Goal: Transaction & Acquisition: Purchase product/service

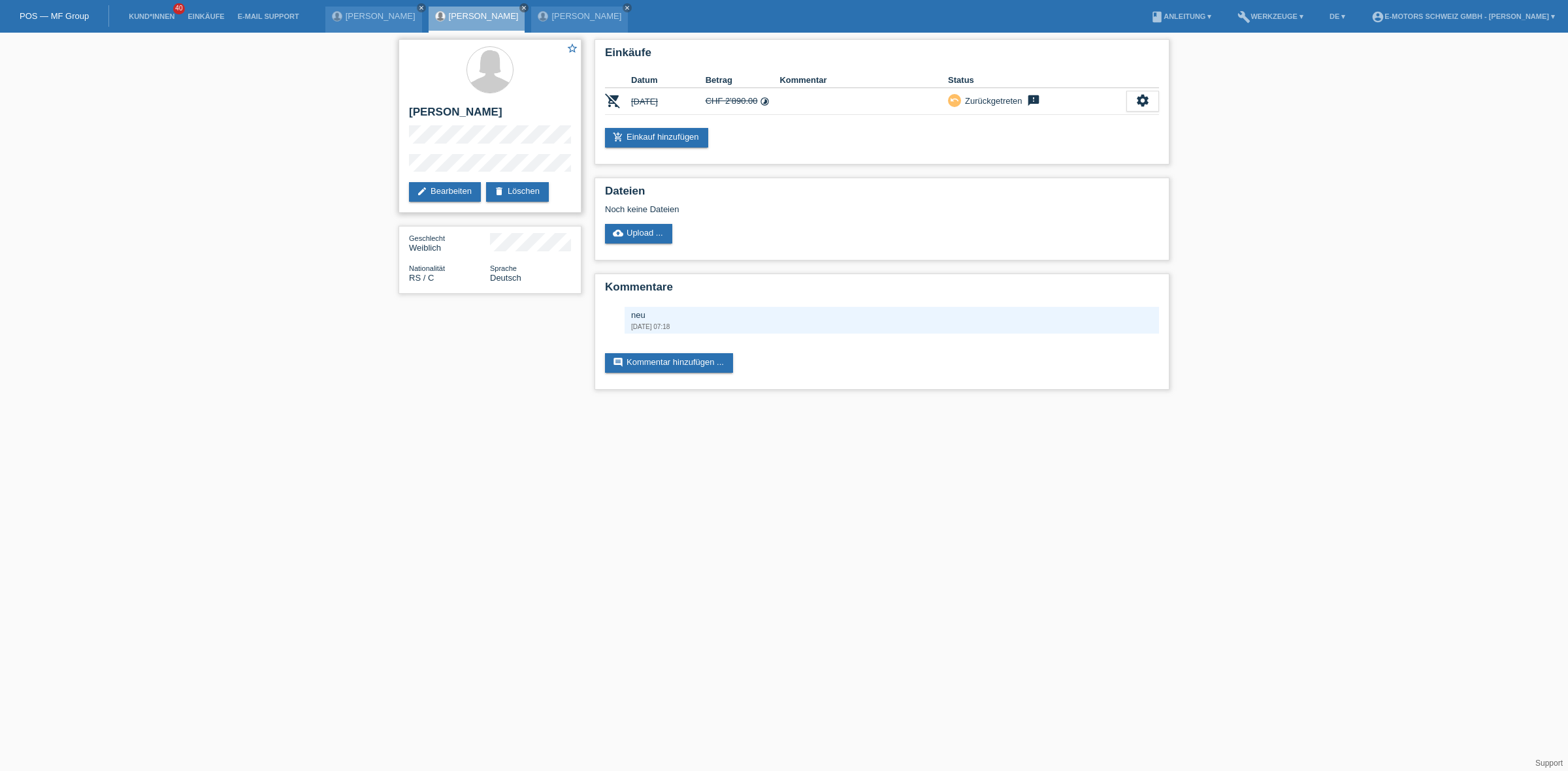
click at [404, 158] on div "star_border Budimka Brandes edit Bearbeiten delete Löschen" at bounding box center [490, 126] width 183 height 174
click at [652, 142] on link "add_shopping_cart Einkauf hinzufügen" at bounding box center [657, 138] width 104 height 20
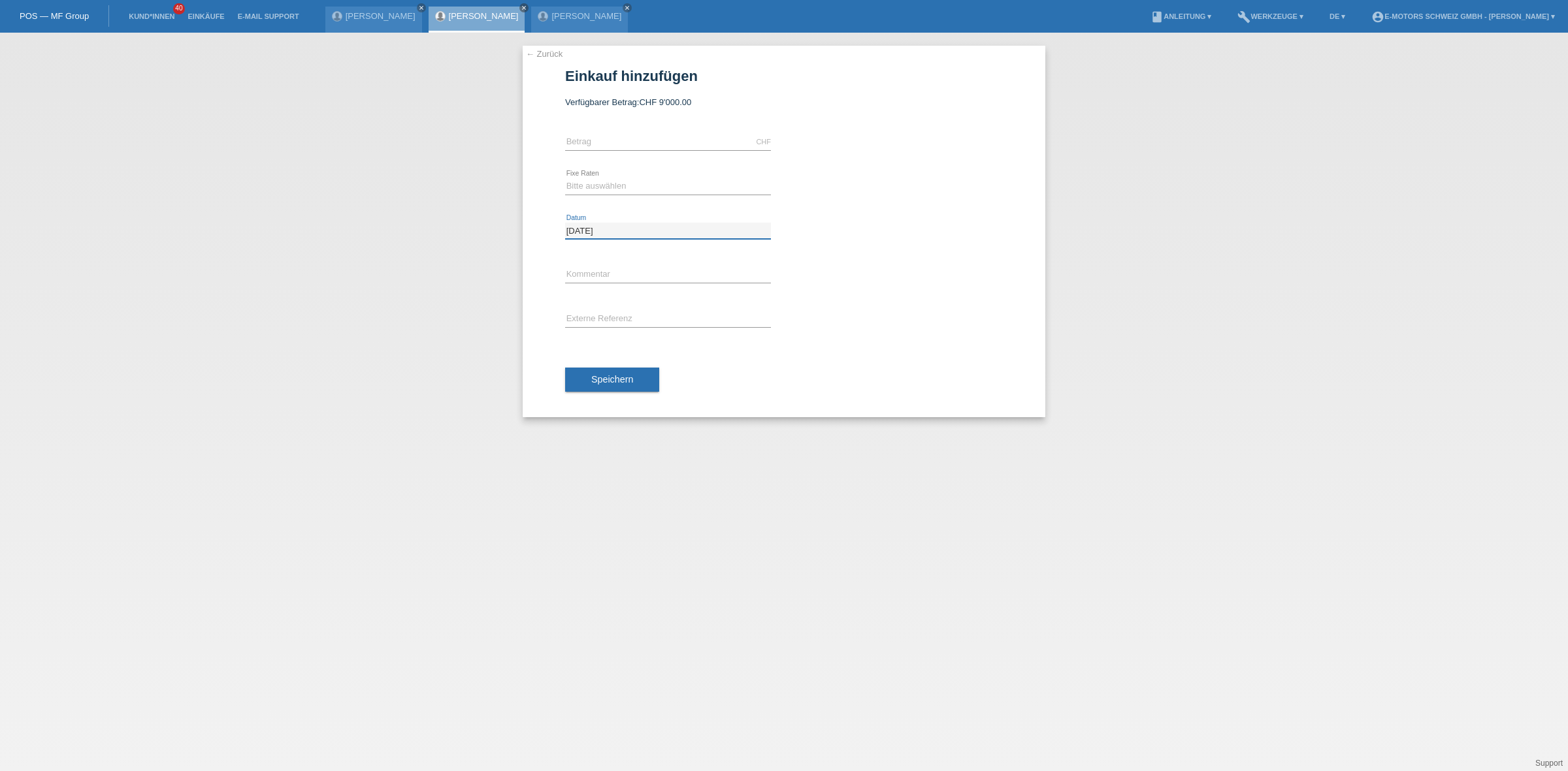
click at [615, 230] on input "[DATE]" at bounding box center [667, 231] width 205 height 17
click at [312, 266] on div "← Zurück Einkauf hinzufügen Verfügbarer Betrag: CHF 9'000.00" at bounding box center [784, 402] width 1568 height 738
click at [654, 227] on input "[DATE]" at bounding box center [667, 231] width 205 height 17
click at [472, 17] on link "[PERSON_NAME]" at bounding box center [484, 16] width 70 height 10
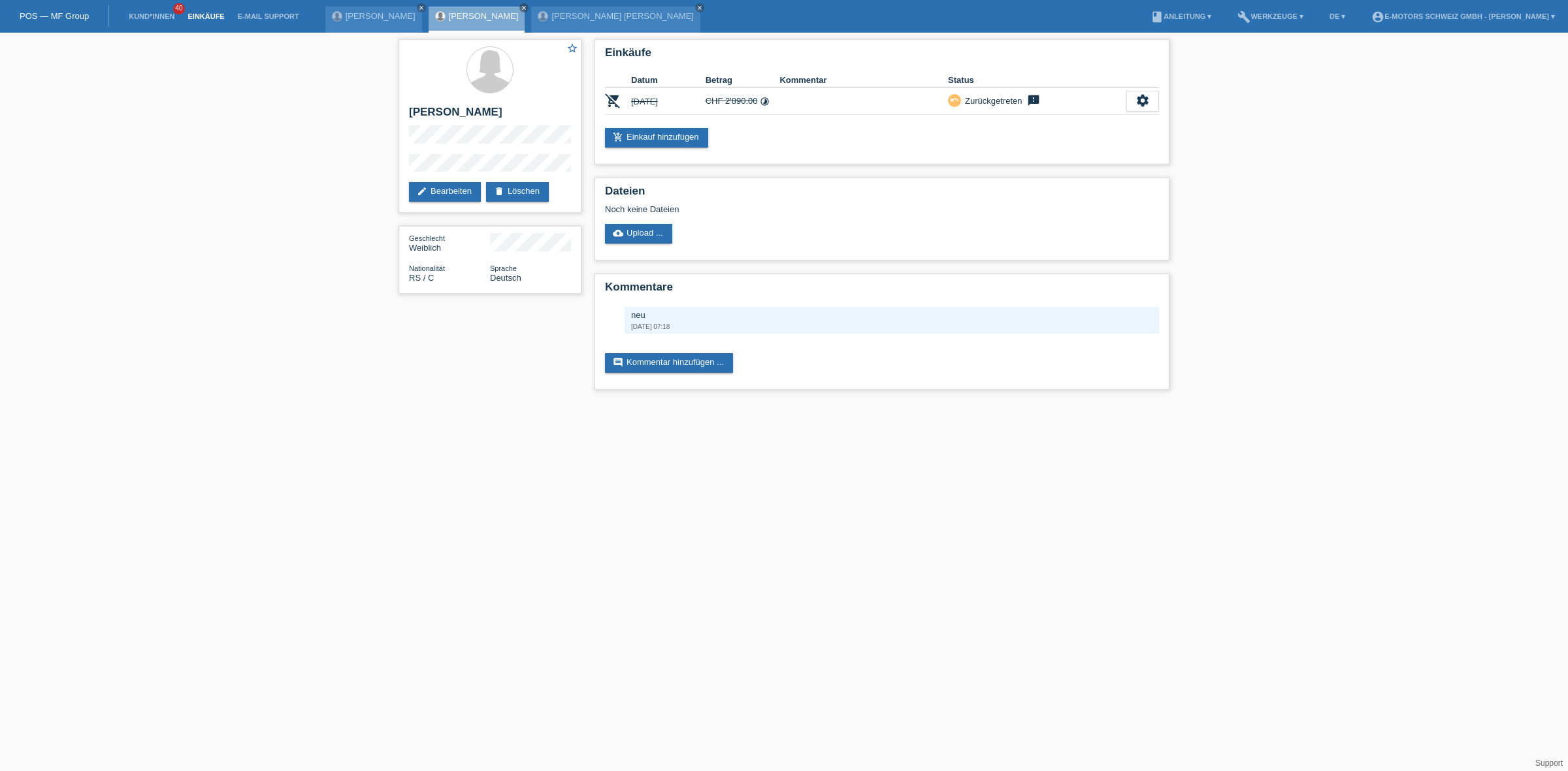
click at [214, 13] on link "Einkäufe" at bounding box center [205, 17] width 49 height 8
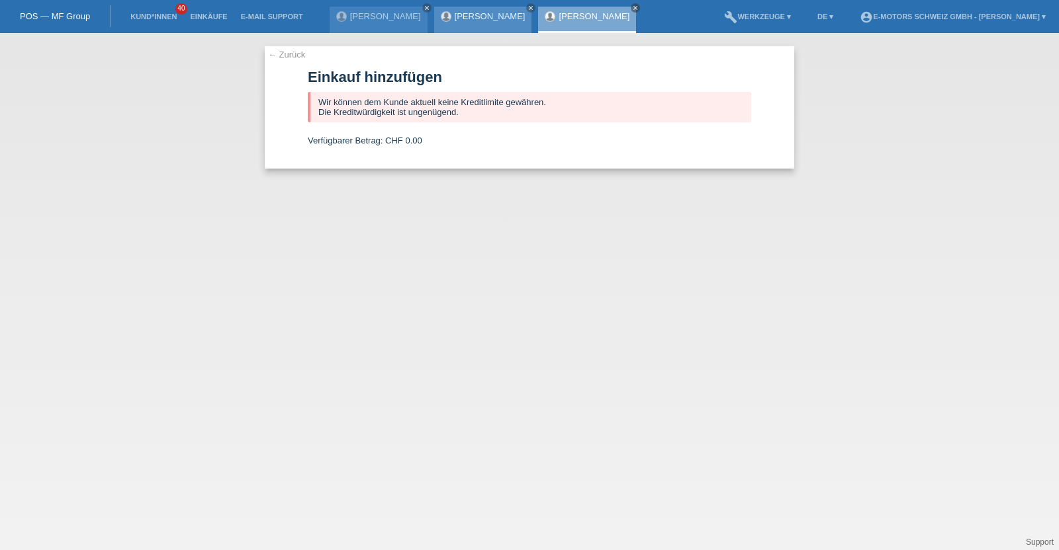
click at [486, 19] on link "[PERSON_NAME]" at bounding box center [490, 16] width 71 height 10
